Goal: Information Seeking & Learning: Learn about a topic

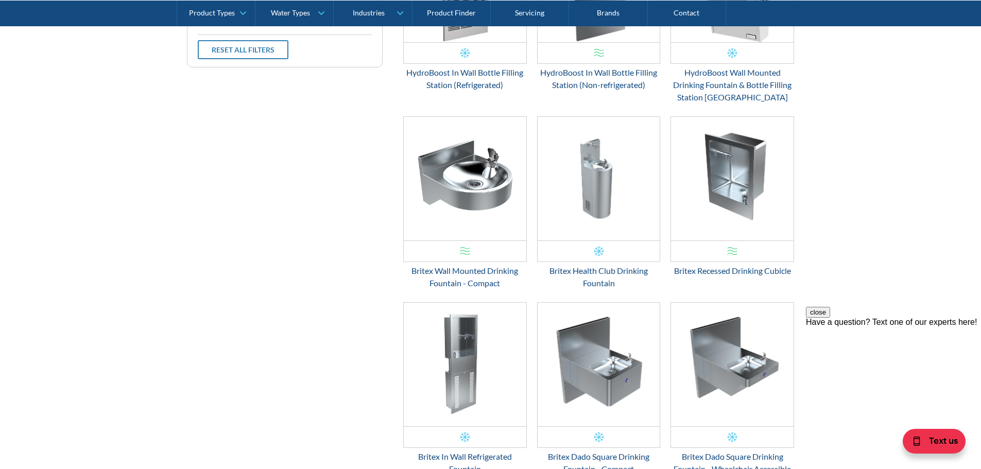
scroll to position [466, 0]
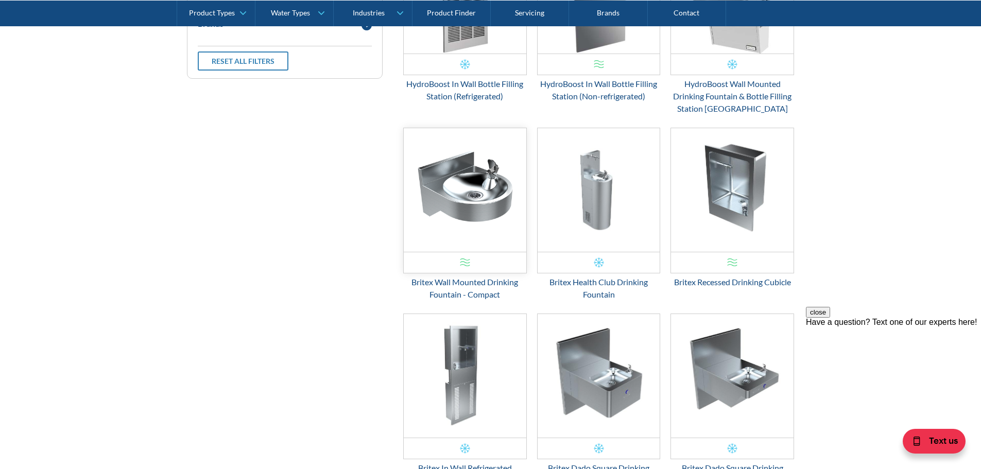
click at [446, 181] on img "Email Form 3" at bounding box center [465, 190] width 123 height 124
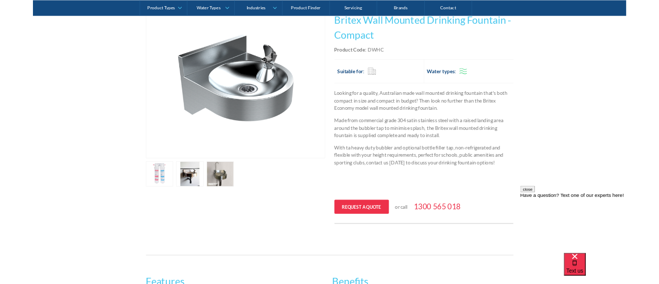
scroll to position [206, 0]
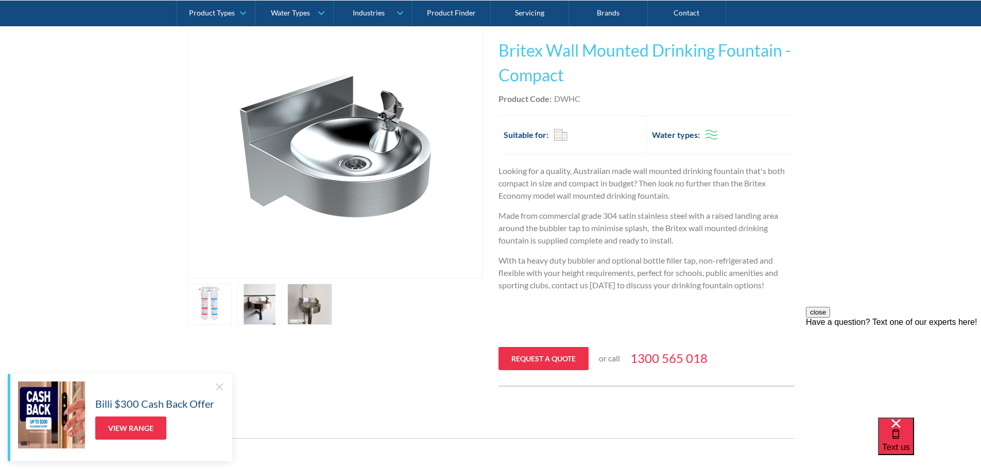
click at [265, 298] on link "open lightbox" at bounding box center [259, 304] width 45 height 41
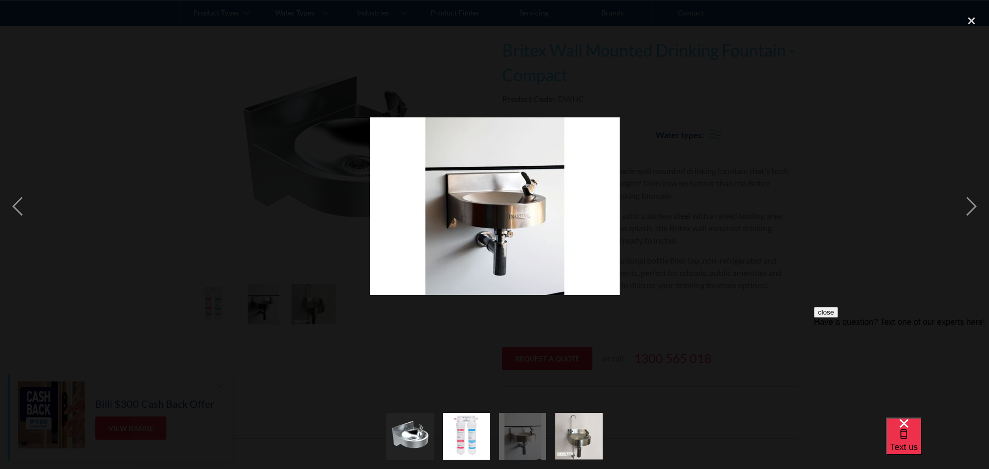
click at [522, 432] on img "show item 3 of 4" at bounding box center [523, 436] width 66 height 47
click at [583, 438] on img "show item 4 of 4" at bounding box center [578, 436] width 47 height 47
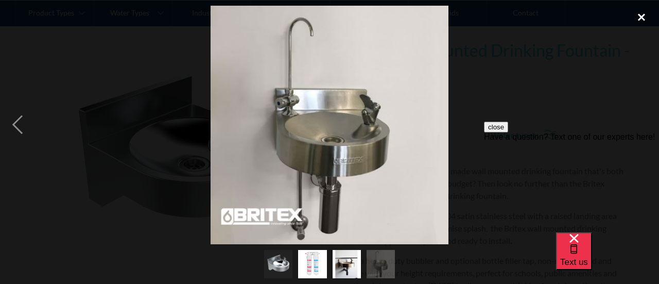
click at [638, 14] on div "close lightbox" at bounding box center [641, 17] width 35 height 23
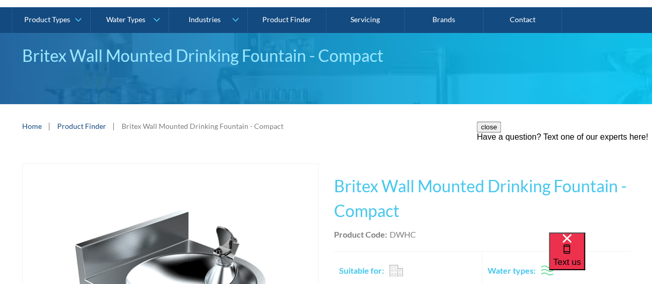
scroll to position [195, 0]
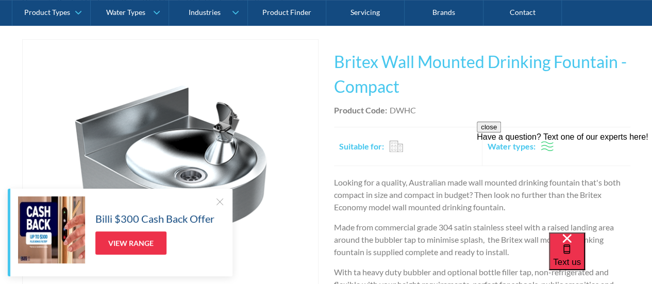
click at [218, 201] on div at bounding box center [219, 201] width 10 height 10
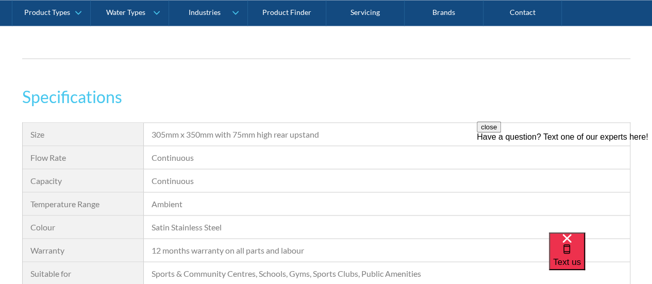
scroll to position [916, 0]
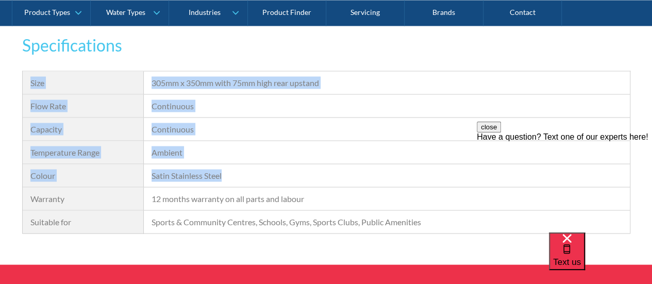
drag, startPoint x: 234, startPoint y: 172, endPoint x: 30, endPoint y: 83, distance: 222.0
click at [28, 78] on div "Size 305mm x 350mm with 75mm high rear upstand Flow Rate Continuous Capacity Co…" at bounding box center [326, 152] width 608 height 163
copy div "Size 305mm x 350mm with 75mm high rear upstand Flow Rate Continuous Capacity Co…"
click at [511, 49] on h3 "Specifications" at bounding box center [326, 45] width 608 height 25
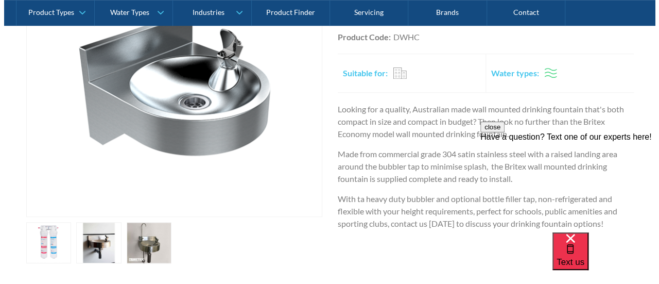
scroll to position [298, 0]
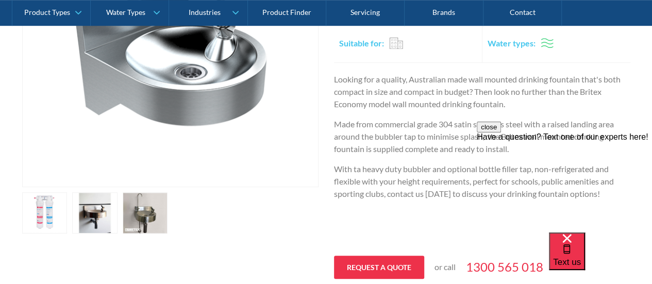
click at [144, 211] on link "open lightbox" at bounding box center [145, 212] width 45 height 41
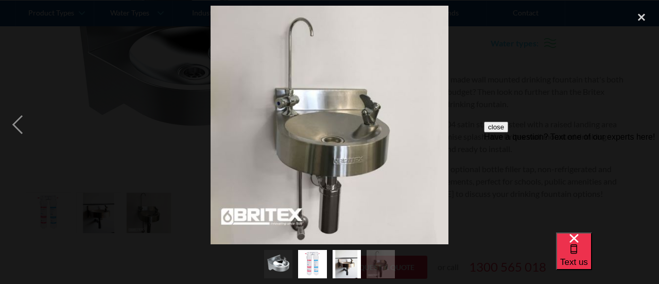
click at [393, 111] on img at bounding box center [330, 125] width 239 height 239
